Goal: Find specific page/section: Find specific page/section

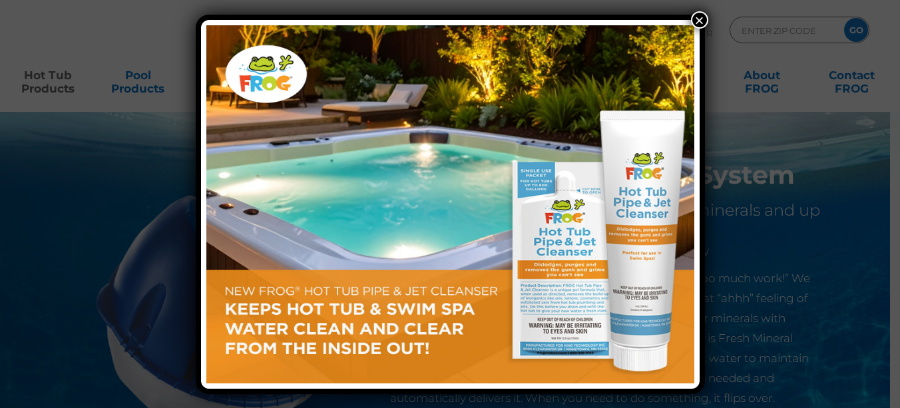
click at [697, 21] on button "×" at bounding box center [699, 19] width 17 height 17
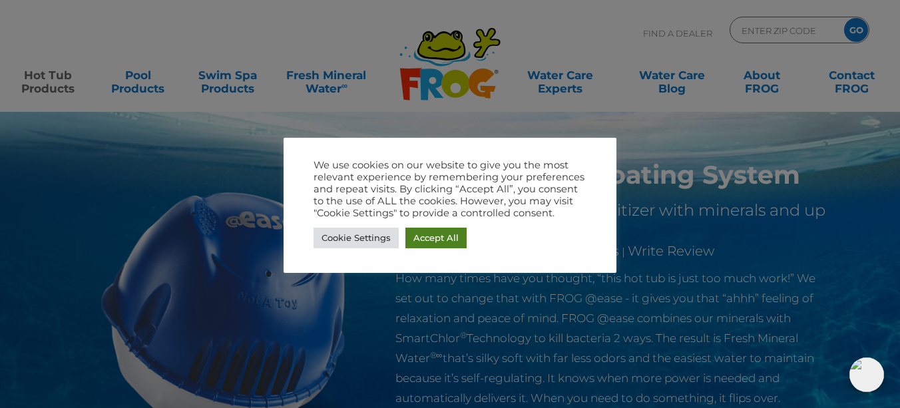
click at [419, 242] on link "Accept All" at bounding box center [435, 238] width 61 height 21
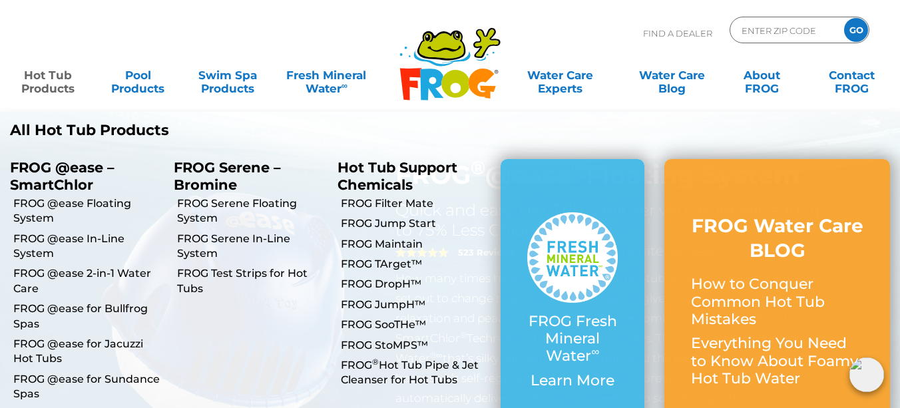
click at [53, 82] on link "Hot Tub Products" at bounding box center [48, 75] width 70 height 27
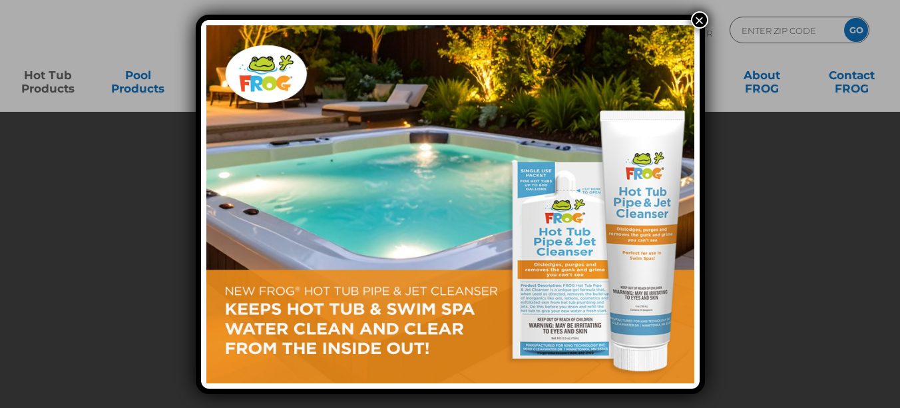
click at [54, 90] on div "×" at bounding box center [450, 204] width 900 height 408
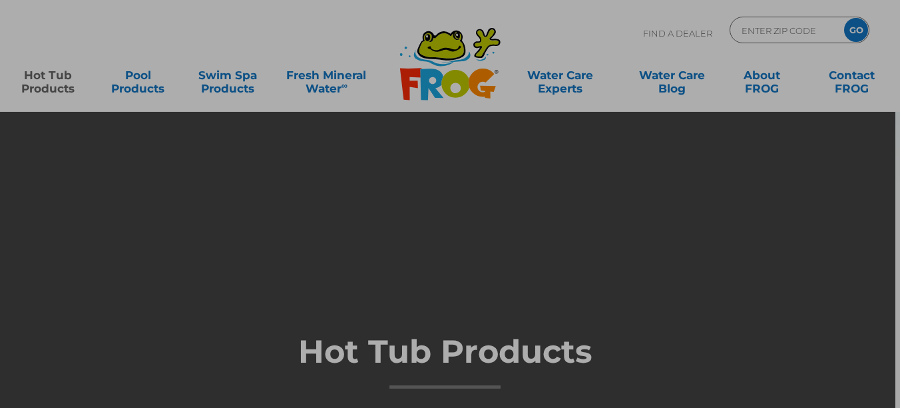
click at [60, 88] on div "×" at bounding box center [450, 204] width 900 height 408
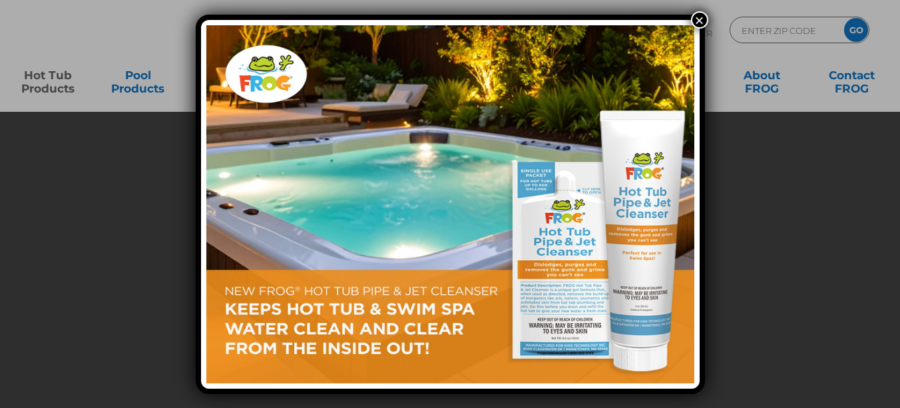
click at [701, 21] on button "×" at bounding box center [699, 19] width 17 height 17
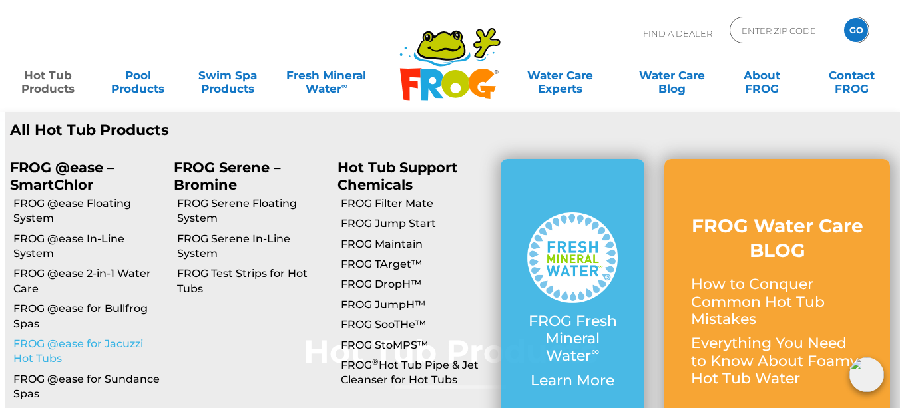
click at [47, 343] on link "FROG @ease for Jacuzzi Hot Tubs" at bounding box center [88, 352] width 150 height 30
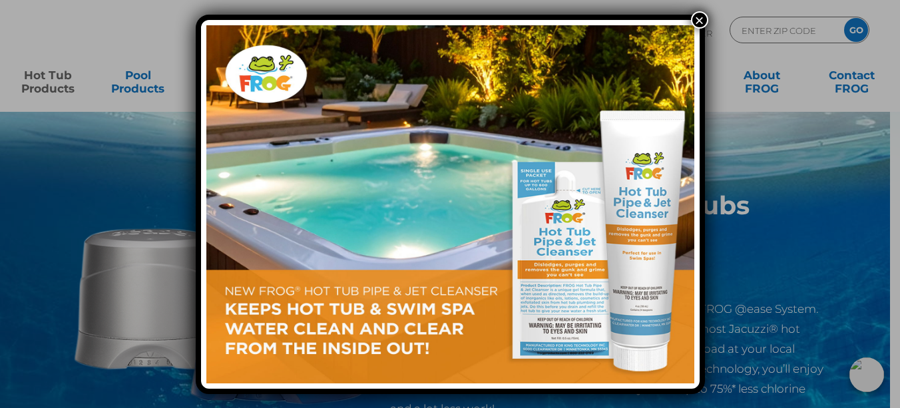
click at [701, 19] on button "×" at bounding box center [699, 19] width 17 height 17
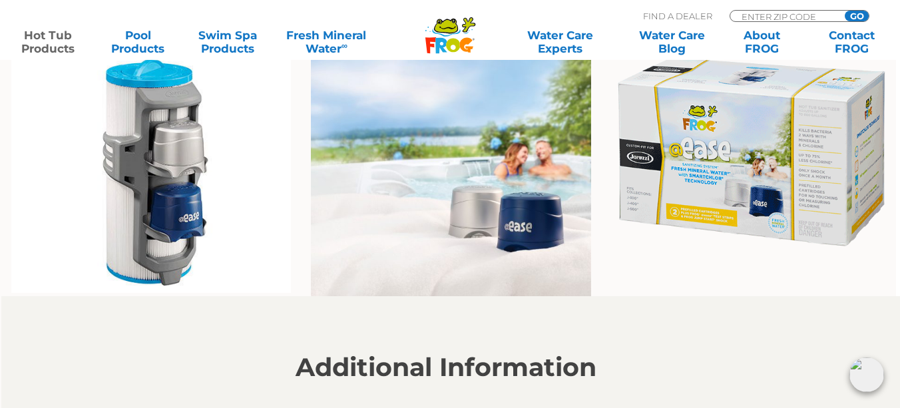
scroll to position [1023, 4]
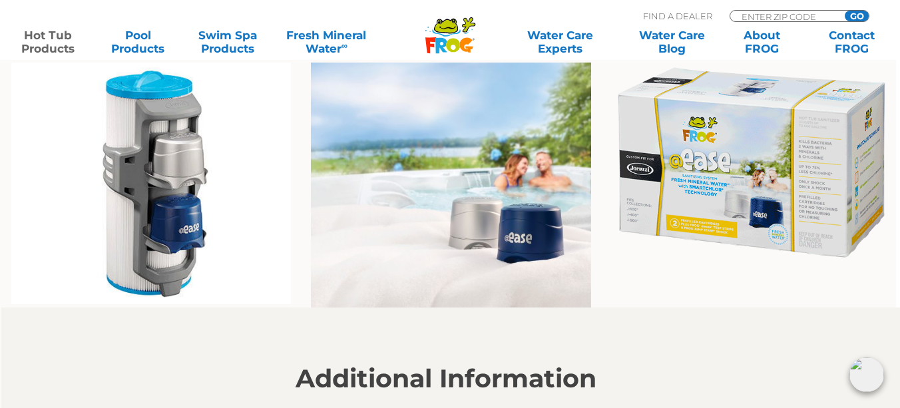
click at [726, 144] on img at bounding box center [751, 163] width 280 height 200
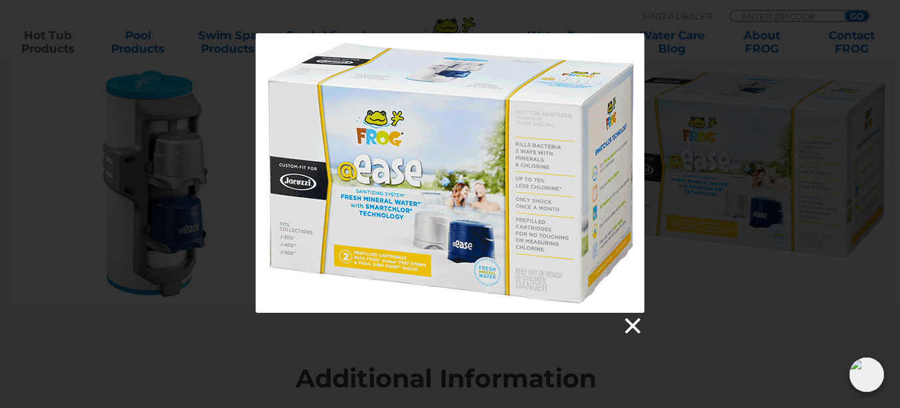
click at [630, 325] on link at bounding box center [631, 326] width 20 height 20
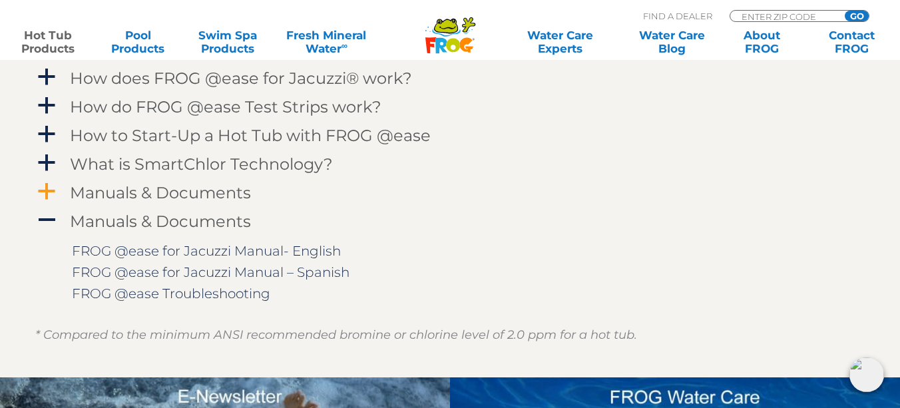
scroll to position [1378, 5]
click at [50, 188] on span "a" at bounding box center [47, 192] width 20 height 20
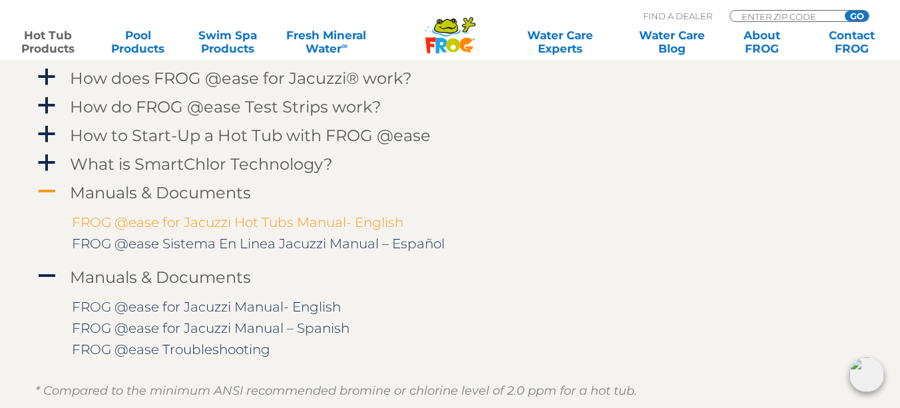
click at [128, 222] on link "FROG @ease for Jacuzzi Hot Tubs Manual- English" at bounding box center [237, 222] width 331 height 16
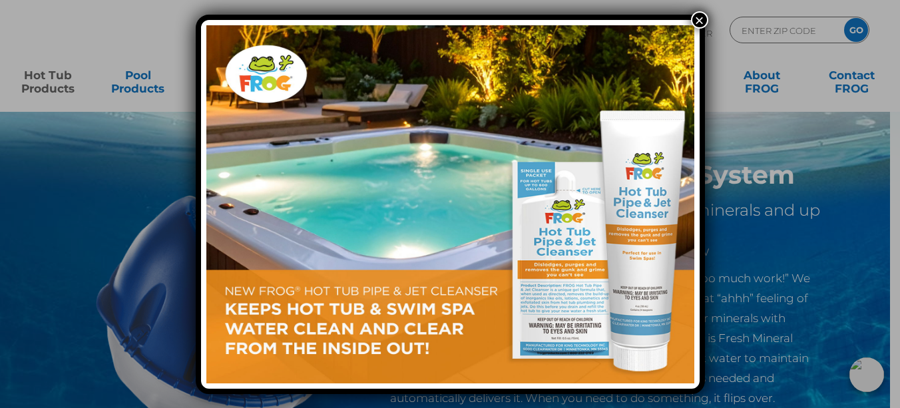
click at [701, 15] on button "×" at bounding box center [699, 19] width 17 height 17
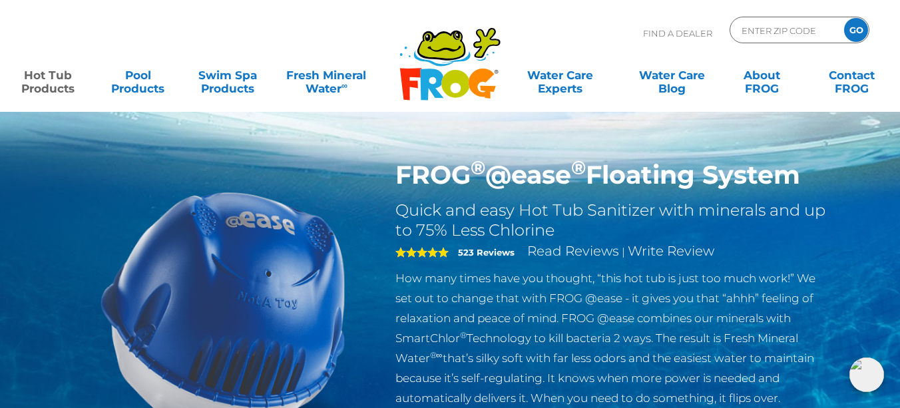
click at [697, 36] on p "Find A Dealer" at bounding box center [677, 33] width 69 height 33
click at [767, 33] on input "Zip Code Form" at bounding box center [785, 30] width 90 height 19
type input "34786"
click at [860, 35] on input "GO" at bounding box center [856, 30] width 24 height 24
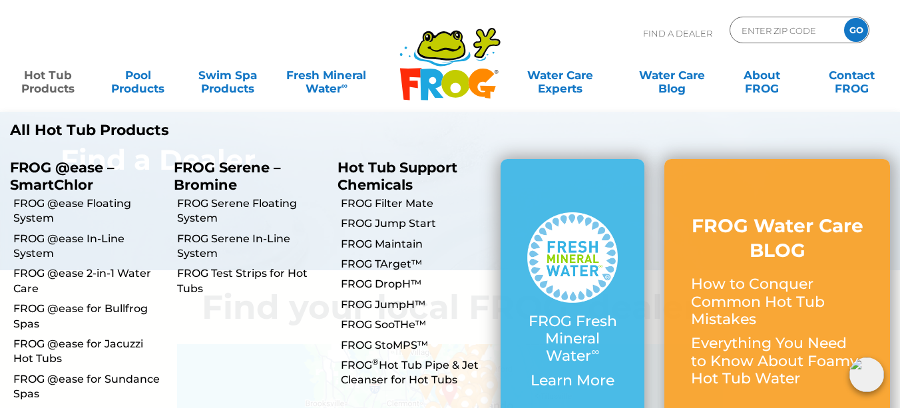
click at [59, 73] on link "Hot Tub Products" at bounding box center [48, 75] width 70 height 27
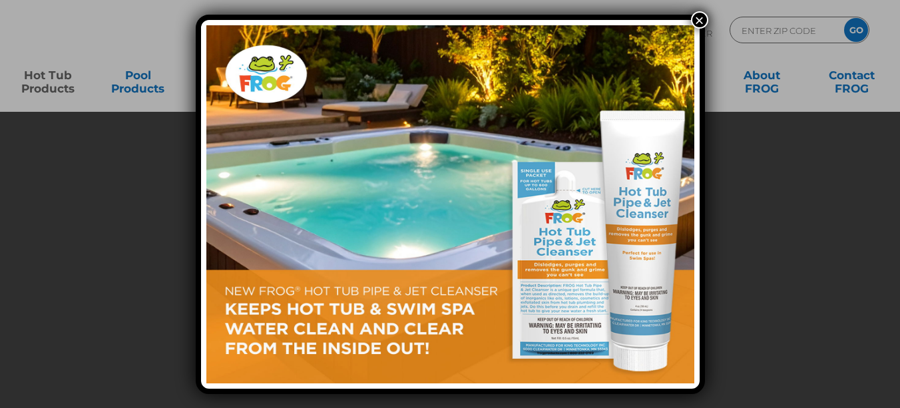
click at [707, 24] on div "×" at bounding box center [450, 204] width 900 height 408
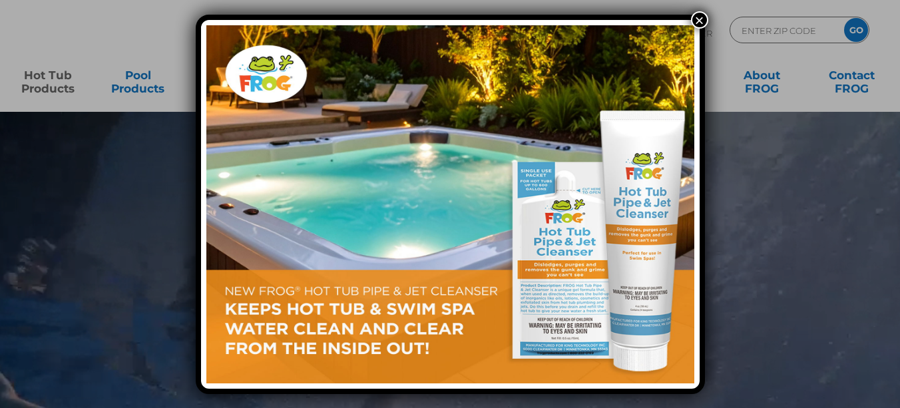
click at [696, 17] on button "×" at bounding box center [699, 19] width 17 height 17
